Goal: Task Accomplishment & Management: Manage account settings

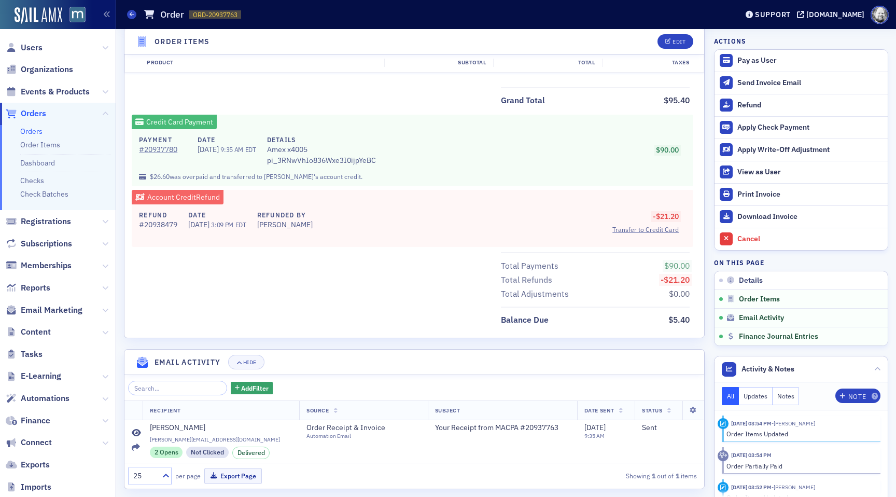
scroll to position [527, 0]
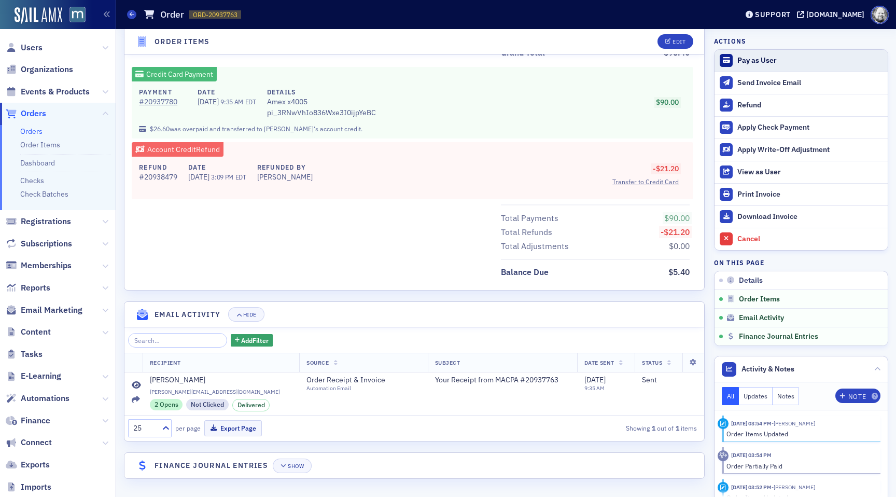
click at [746, 65] on div "Pay as User" at bounding box center [809, 60] width 145 height 9
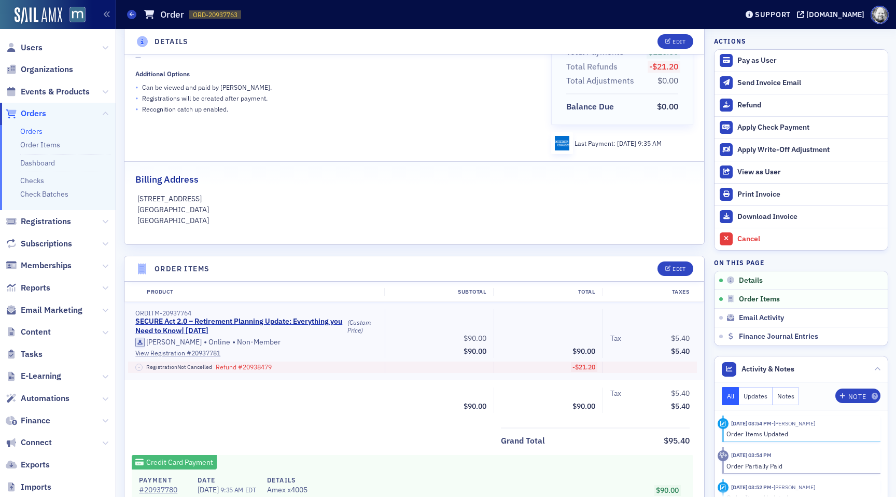
scroll to position [171, 0]
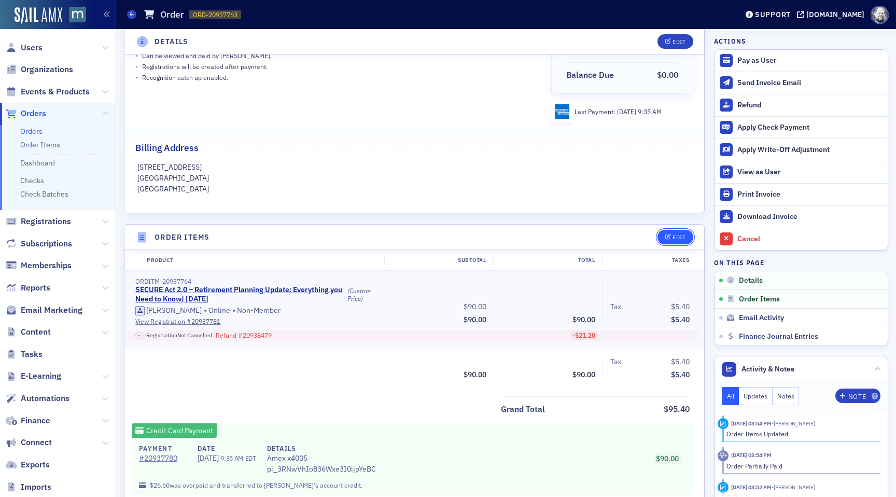
click at [669, 238] on icon "button" at bounding box center [668, 237] width 6 height 6
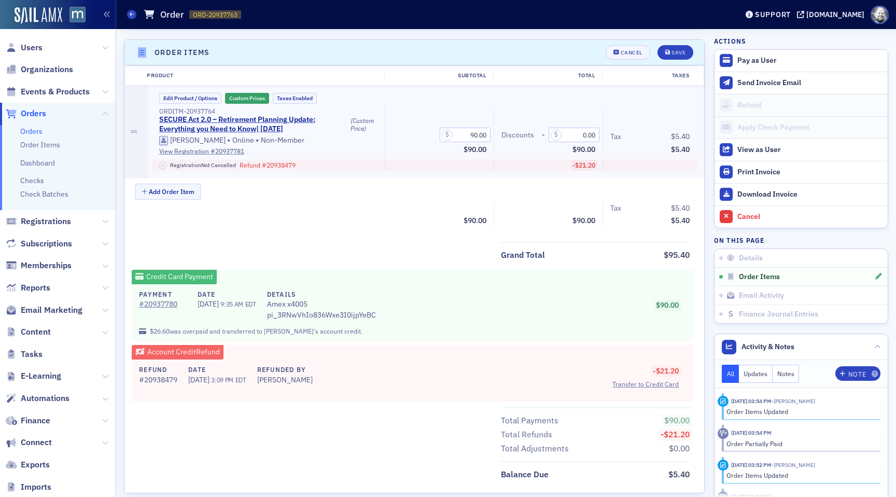
scroll to position [361, 0]
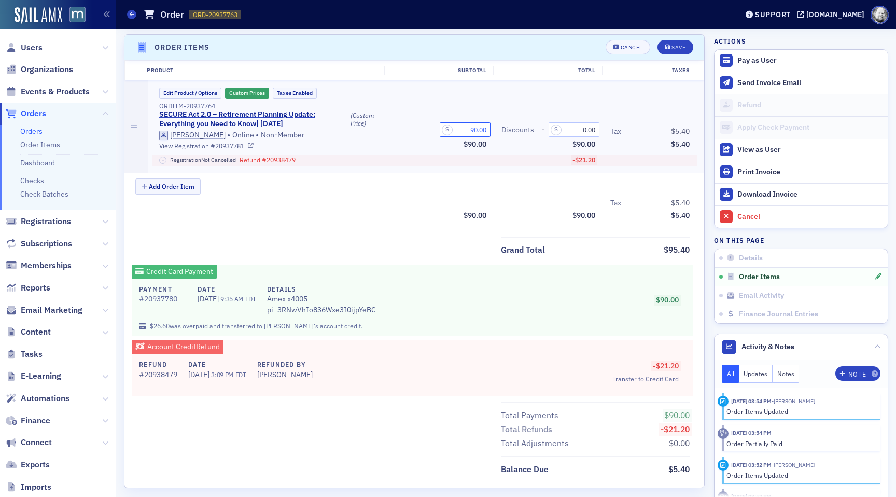
click at [476, 126] on input "90.00" at bounding box center [465, 129] width 51 height 15
click at [477, 133] on input "9.00" at bounding box center [465, 129] width 51 height 15
type input "95.40"
drag, startPoint x: 591, startPoint y: 130, endPoint x: 576, endPoint y: 130, distance: 15.0
click at [576, 130] on input "0.00" at bounding box center [573, 129] width 51 height 15
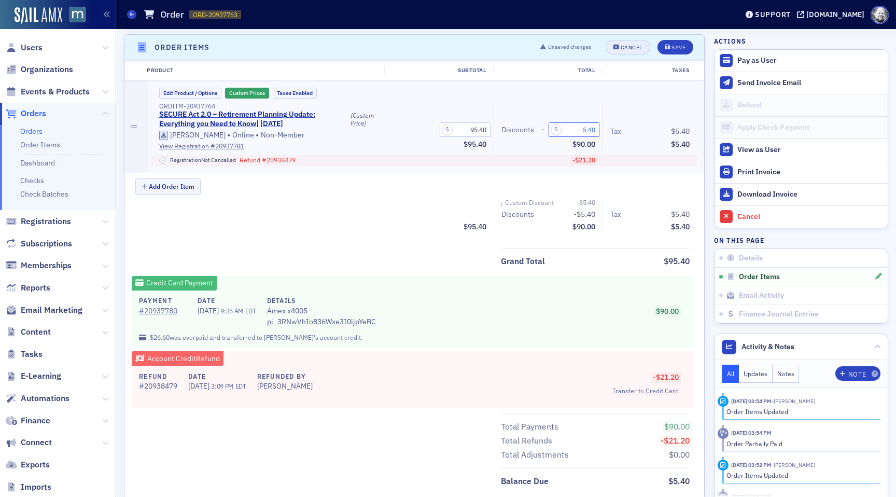
type input "5.40"
click at [629, 45] on div "Cancel" at bounding box center [631, 48] width 22 height 6
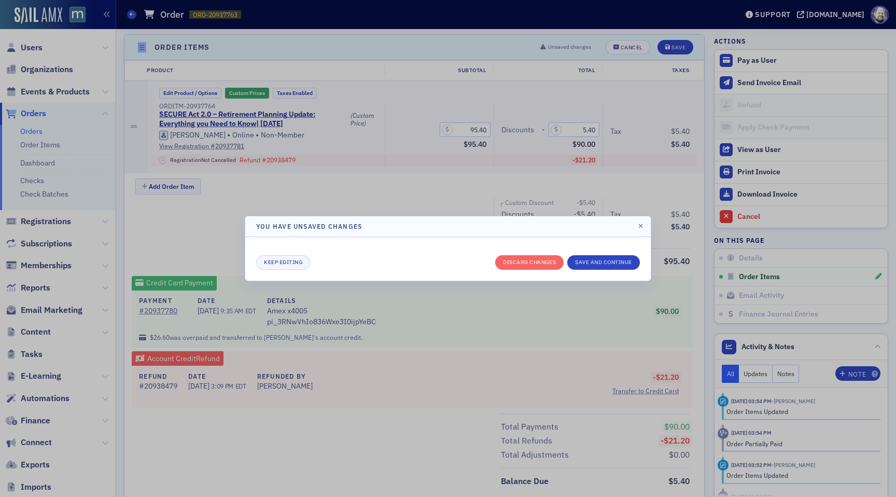
click at [510, 253] on div "Keep editing Discard changes Save and continue" at bounding box center [448, 259] width 384 height 22
click at [510, 260] on button "Discard changes" at bounding box center [529, 262] width 68 height 15
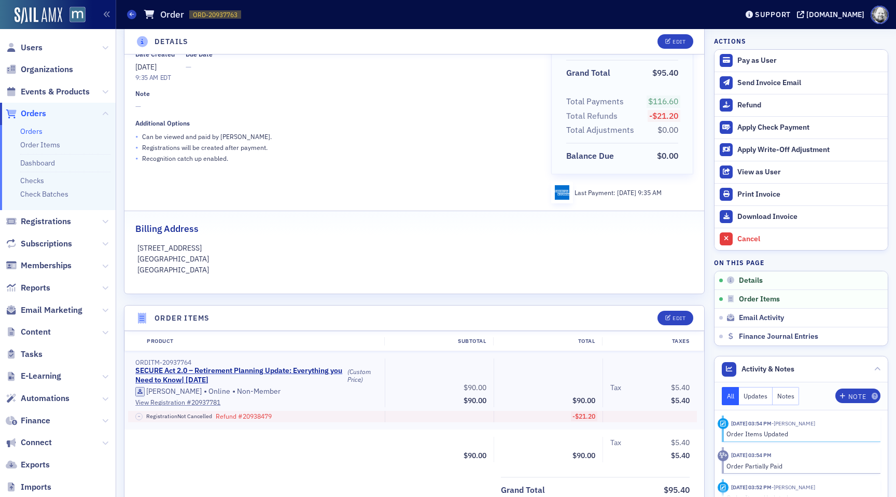
scroll to position [0, 0]
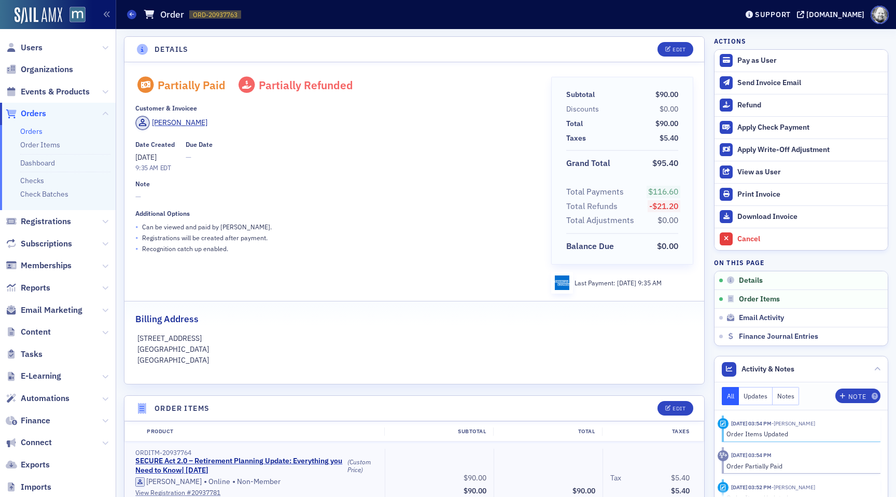
click at [524, 128] on div "[PERSON_NAME]" at bounding box center [335, 125] width 401 height 18
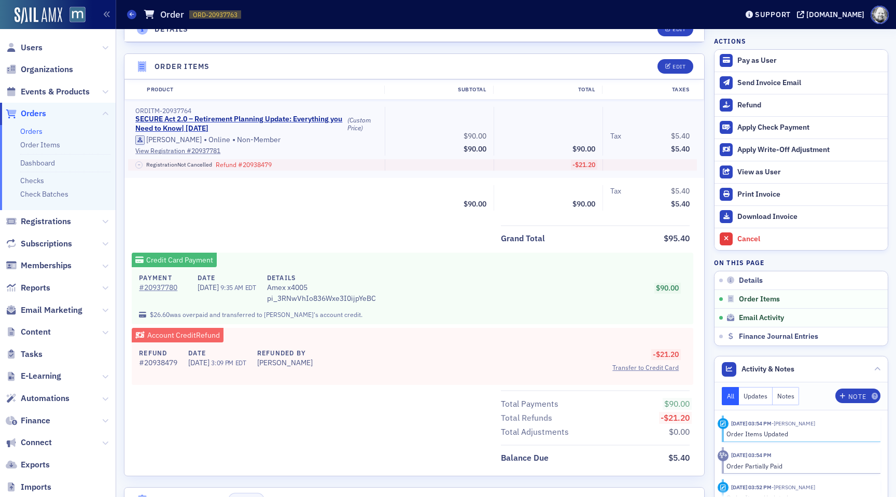
scroll to position [261, 0]
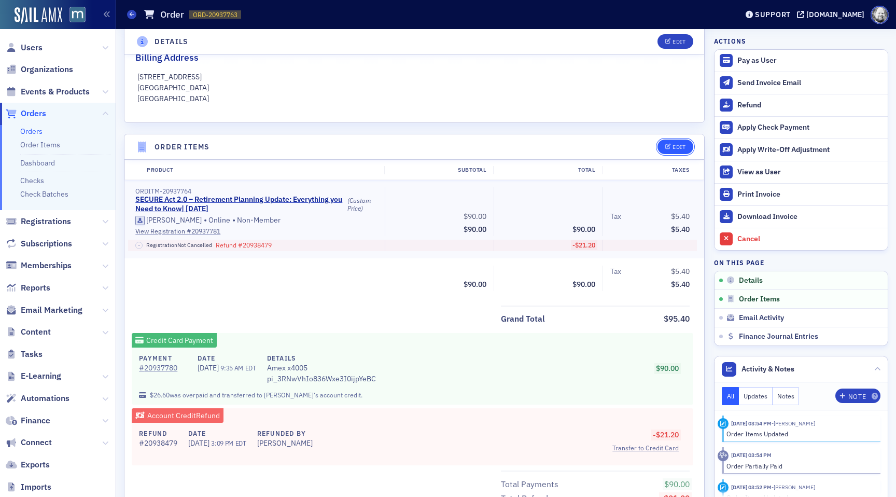
click at [675, 142] on button "Edit" at bounding box center [675, 146] width 36 height 15
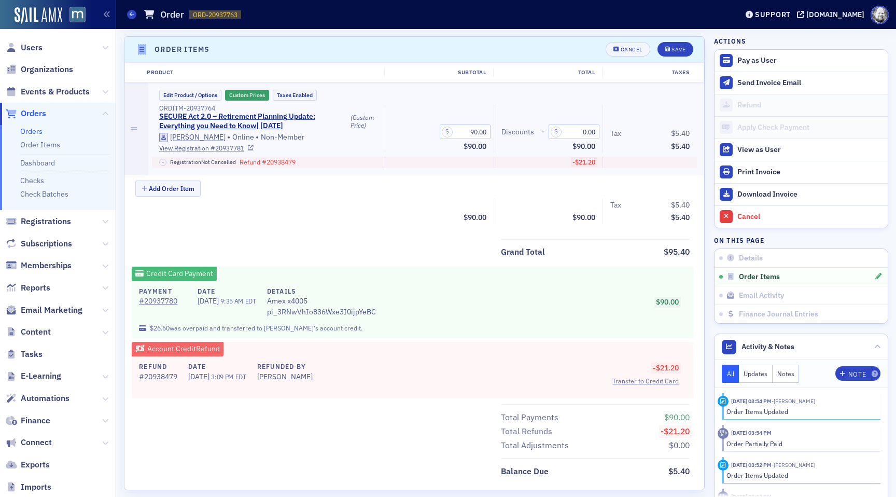
scroll to position [361, 0]
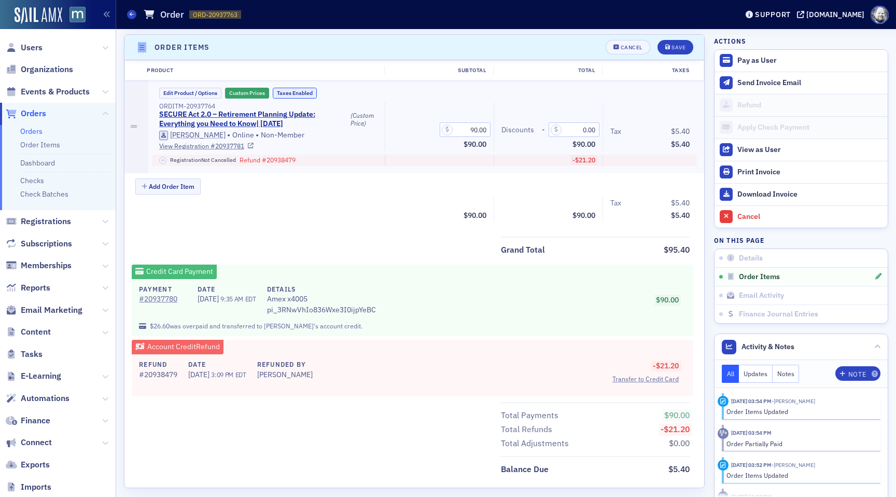
click at [303, 93] on button "Taxes Enabled" at bounding box center [295, 93] width 44 height 11
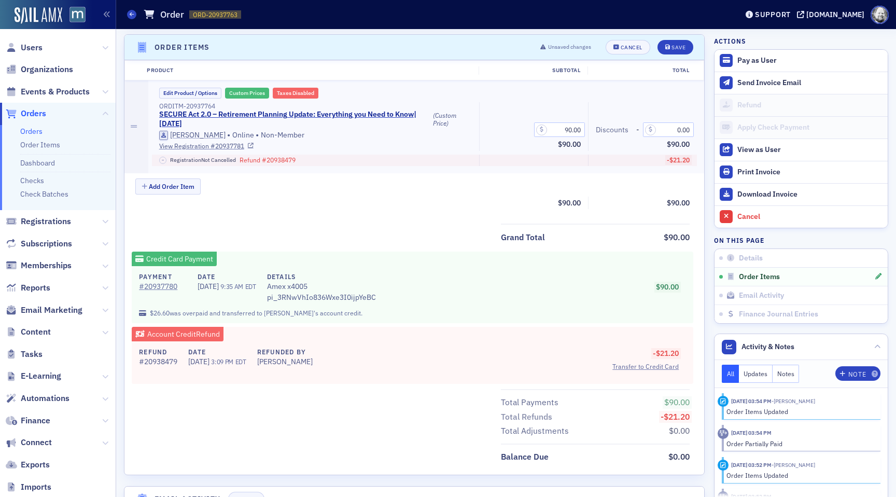
click at [245, 92] on button "Custom Prices" at bounding box center [247, 93] width 44 height 11
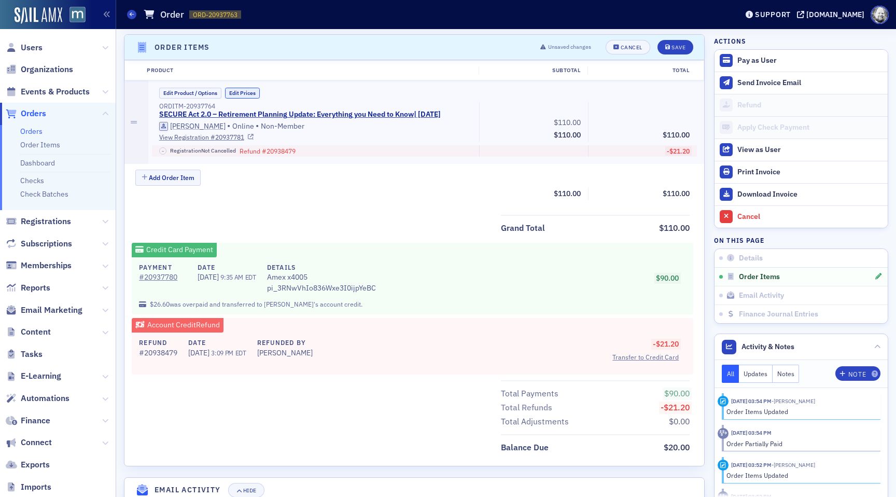
click at [245, 92] on button "Edit Prices" at bounding box center [242, 93] width 35 height 11
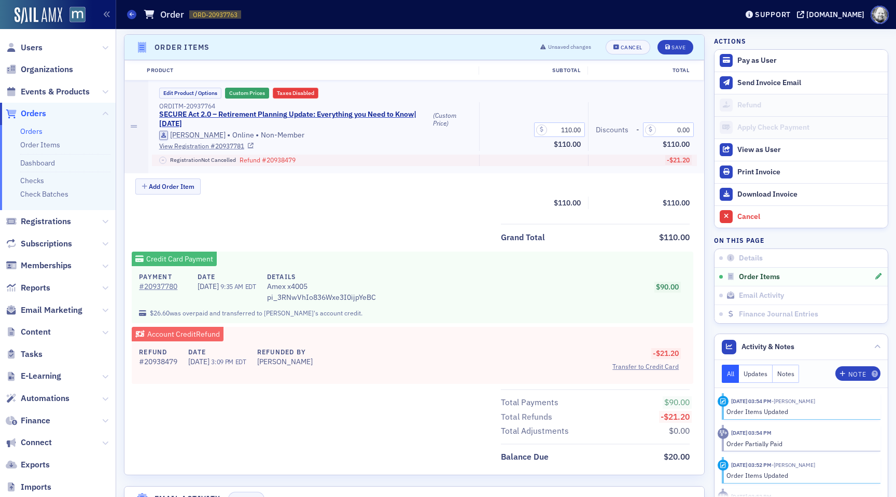
click at [297, 91] on button "Taxes Disabled" at bounding box center [296, 93] width 46 height 11
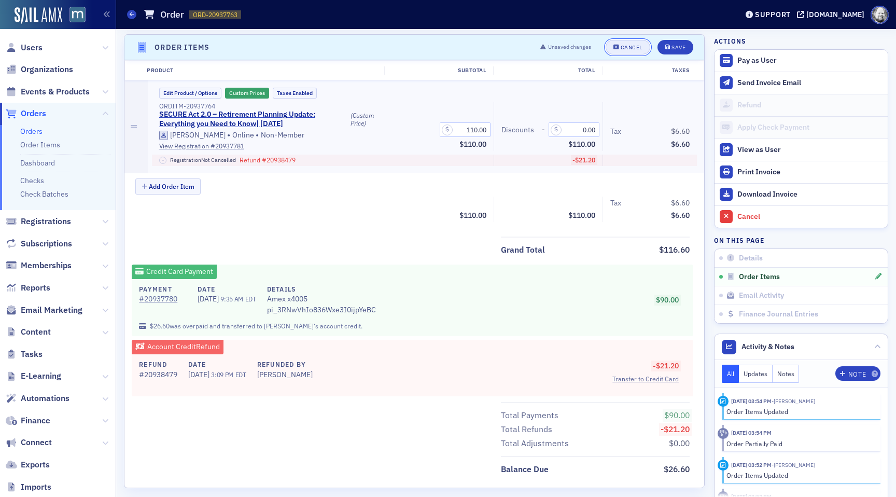
click at [631, 45] on div "Cancel" at bounding box center [631, 48] width 22 height 6
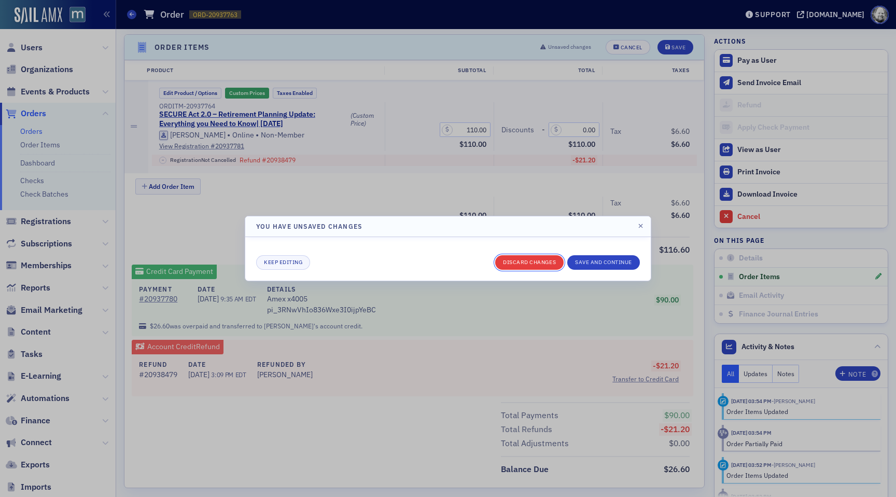
click at [523, 263] on button "Discard changes" at bounding box center [529, 262] width 68 height 15
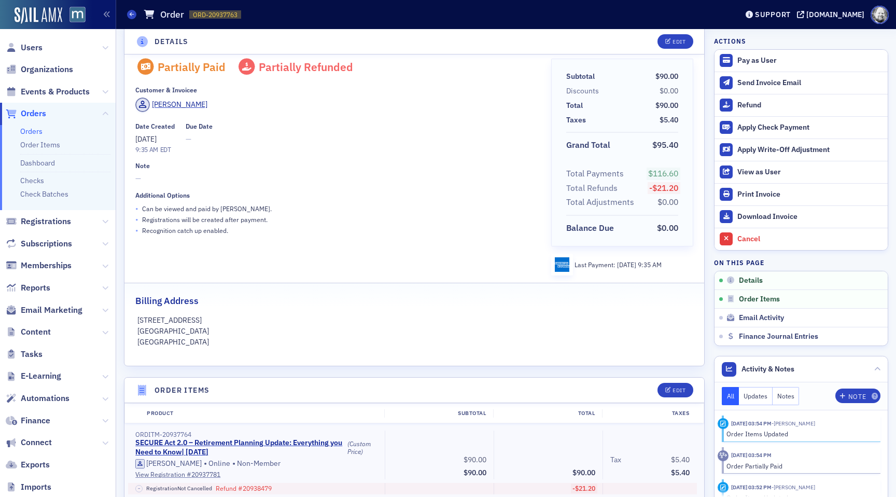
scroll to position [19, 0]
click at [667, 388] on icon "button" at bounding box center [668, 390] width 6 height 6
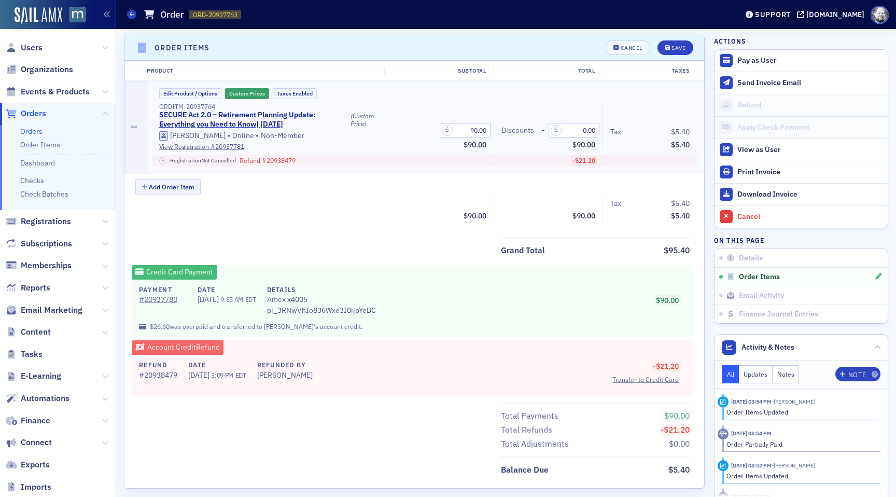
scroll to position [361, 0]
click at [581, 129] on input "0.00" at bounding box center [573, 129] width 51 height 15
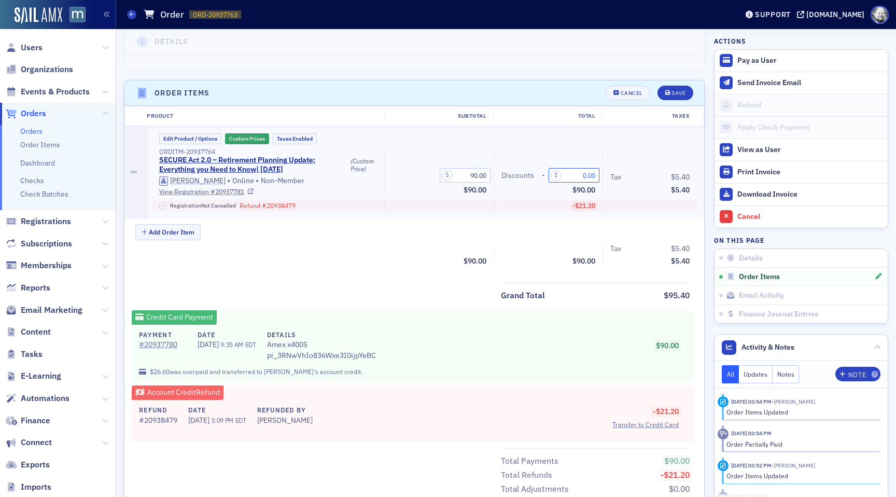
scroll to position [311, 0]
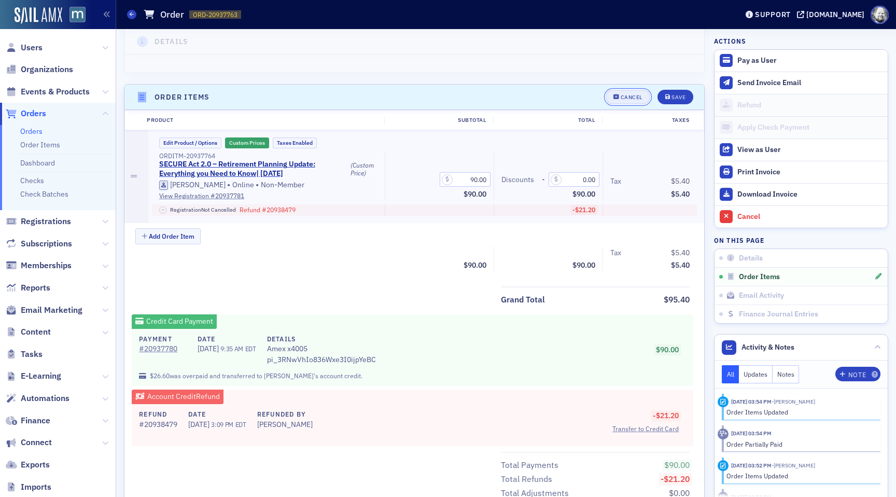
click at [625, 100] on div "Cancel" at bounding box center [631, 97] width 22 height 6
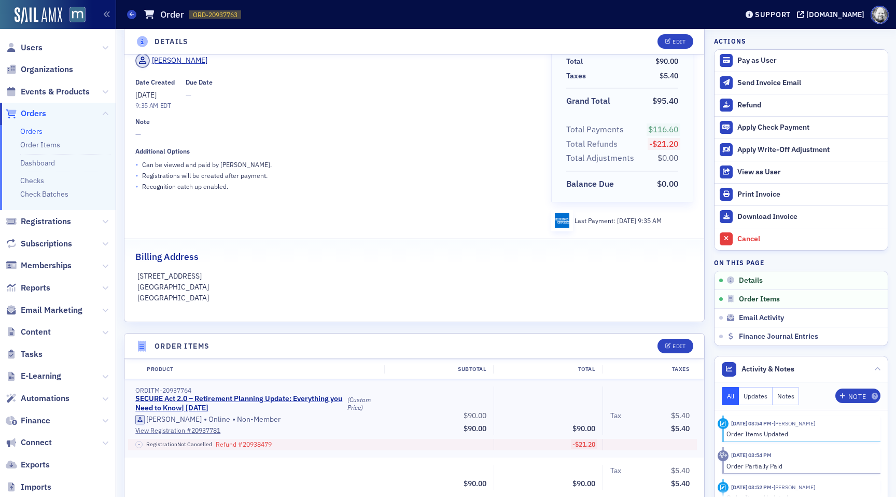
scroll to position [62, 0]
drag, startPoint x: 565, startPoint y: 183, endPoint x: 670, endPoint y: 186, distance: 105.3
click at [670, 186] on div "Balance Due $0.00" at bounding box center [622, 181] width 142 height 21
click at [680, 186] on div "Balance Due $0.00" at bounding box center [622, 181] width 142 height 21
copy div "Balance Due $0.00"
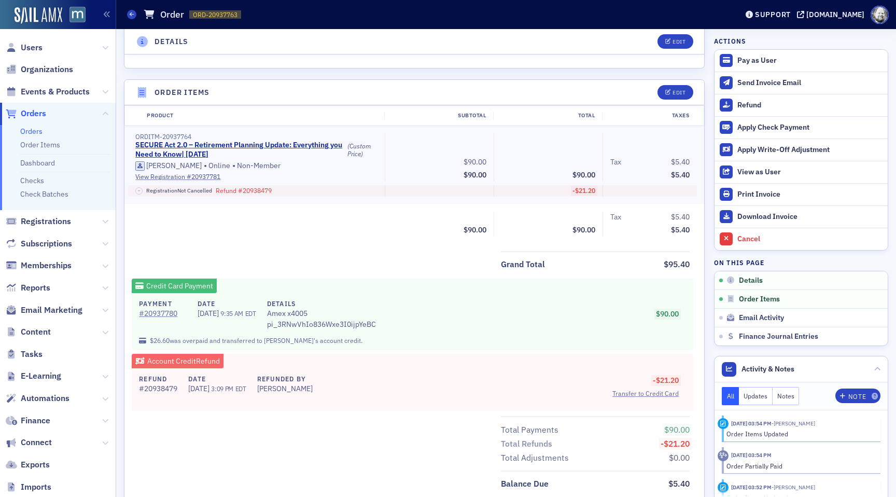
scroll to position [316, 0]
click at [678, 91] on div "Edit" at bounding box center [678, 92] width 13 height 6
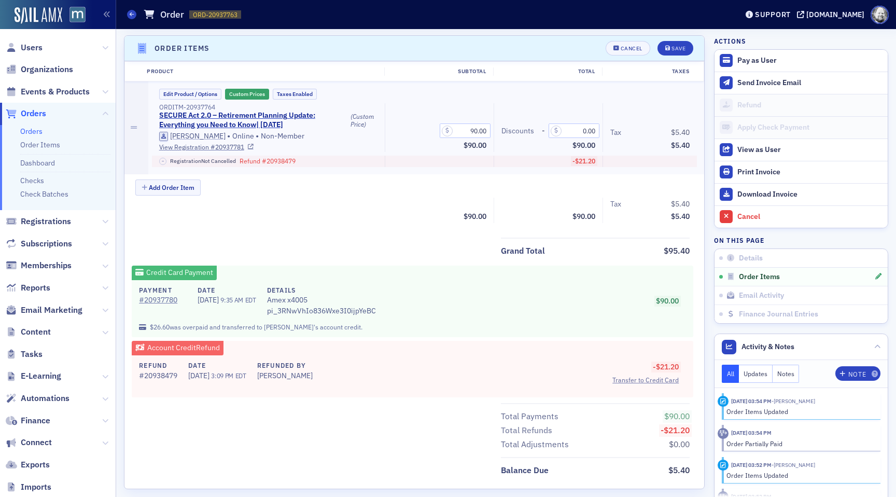
scroll to position [361, 0]
click at [476, 131] on input "90.00" at bounding box center [465, 129] width 51 height 15
drag, startPoint x: 463, startPoint y: 130, endPoint x: 500, endPoint y: 132, distance: 36.9
click at [500, 132] on div "ORDITM-20937764 SECURE Act 2.0 – Retirement Planning Update: Everything you Nee…" at bounding box center [424, 126] width 545 height 49
click at [480, 129] on input "9.00" at bounding box center [465, 129] width 51 height 15
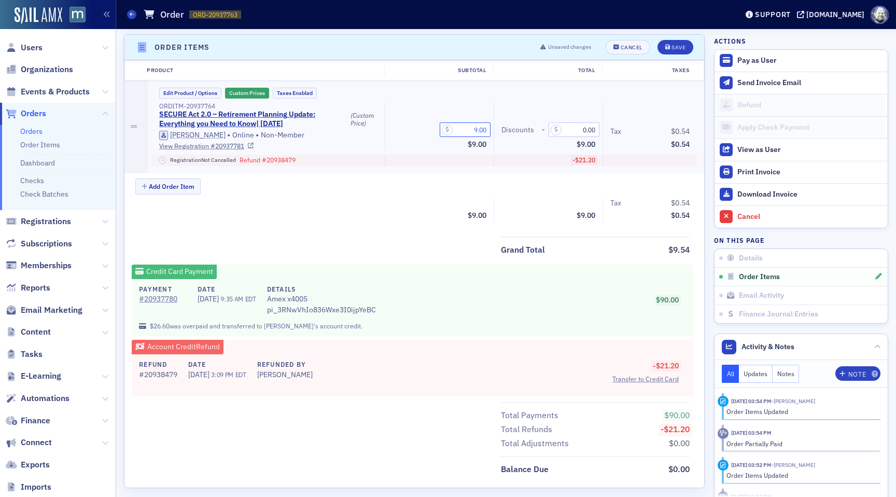
click at [479, 129] on input "9.00" at bounding box center [465, 129] width 51 height 15
click at [471, 130] on input "9.00" at bounding box center [465, 129] width 51 height 15
click at [476, 130] on input "9.00" at bounding box center [465, 129] width 51 height 15
type input "95.40"
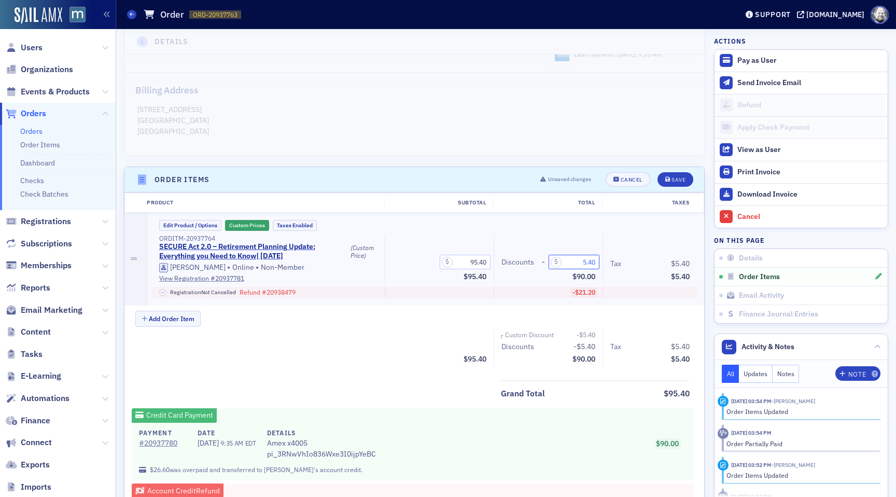
scroll to position [122, 0]
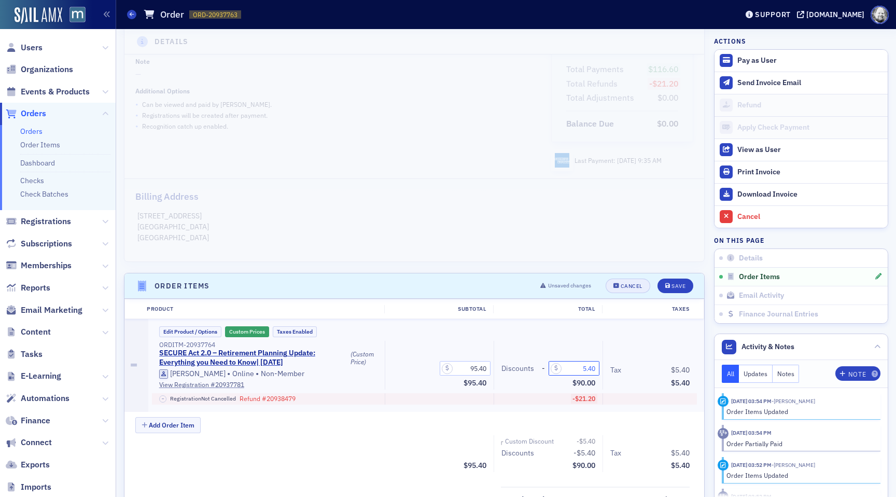
type input "5.40"
click at [625, 281] on button "Cancel" at bounding box center [627, 285] width 45 height 15
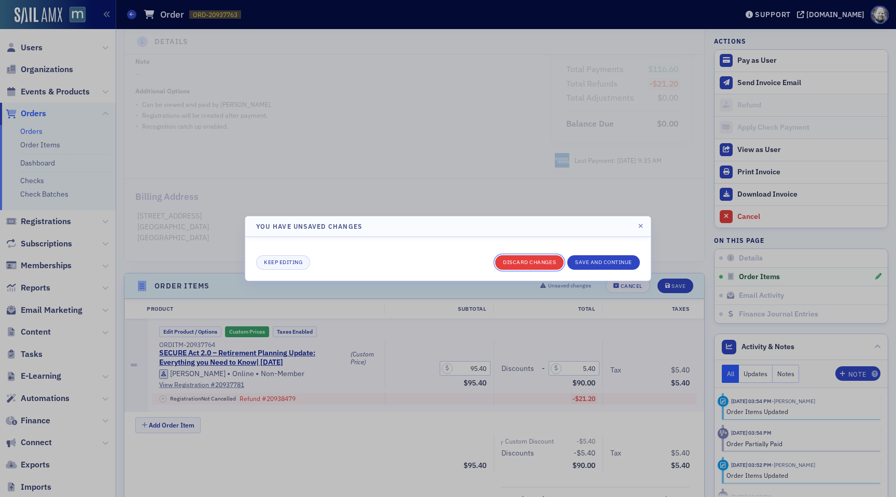
click at [524, 257] on button "Discard changes" at bounding box center [529, 262] width 68 height 15
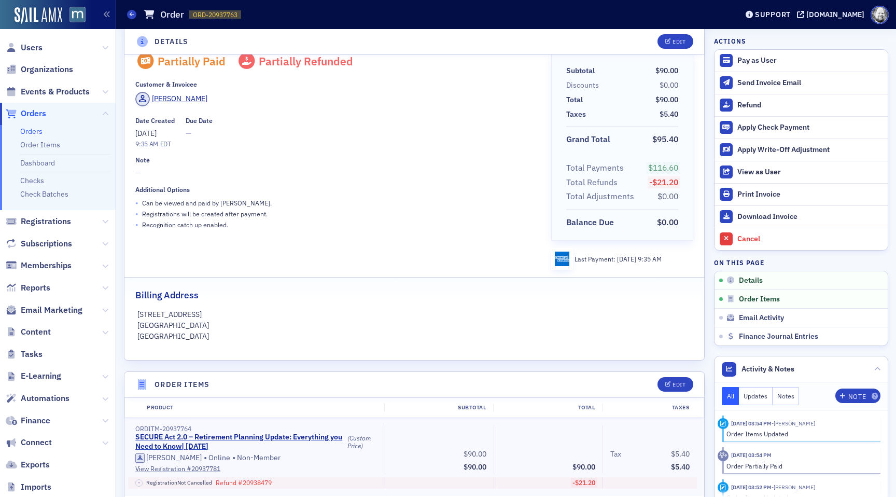
scroll to position [0, 0]
